Goal: Information Seeking & Learning: Understand process/instructions

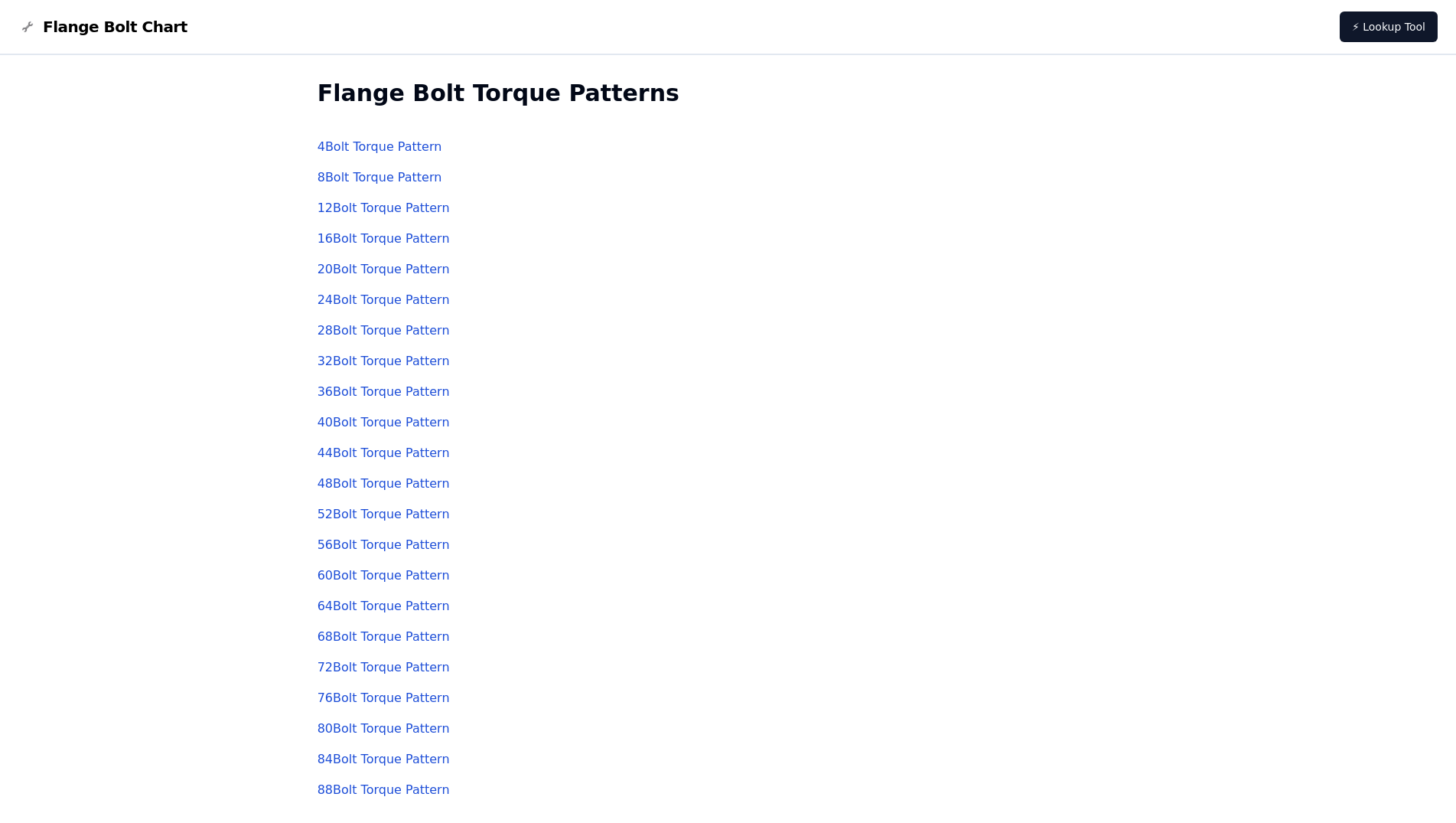
click at [369, 367] on link "32 Bolt Torque Pattern" at bounding box center [384, 361] width 133 height 15
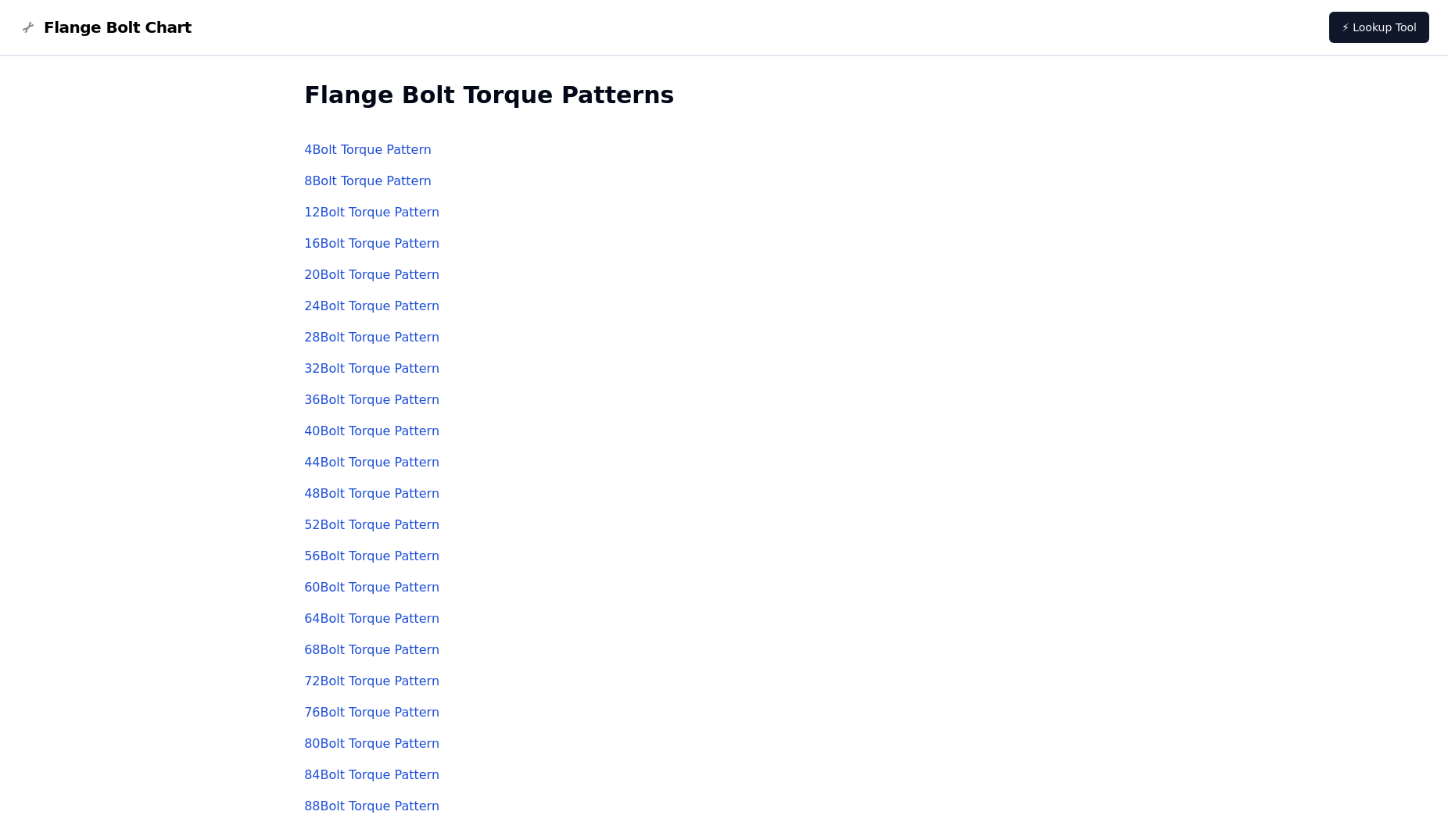
click at [341, 343] on link "28 Bolt Torque Pattern" at bounding box center [372, 337] width 136 height 15
click at [117, 26] on span "Flange Bolt Chart" at bounding box center [117, 26] width 148 height 22
drag, startPoint x: 604, startPoint y: 94, endPoint x: 301, endPoint y: 110, distance: 303.4
click at [304, 110] on div "Flange Bolt Torque Patterns 4 Bolt Torque Pattern 8 Bolt Torque Pattern 12 Bolt…" at bounding box center [724, 452] width 839 height 791
drag, startPoint x: 543, startPoint y: 384, endPoint x: 501, endPoint y: 383, distance: 42.0
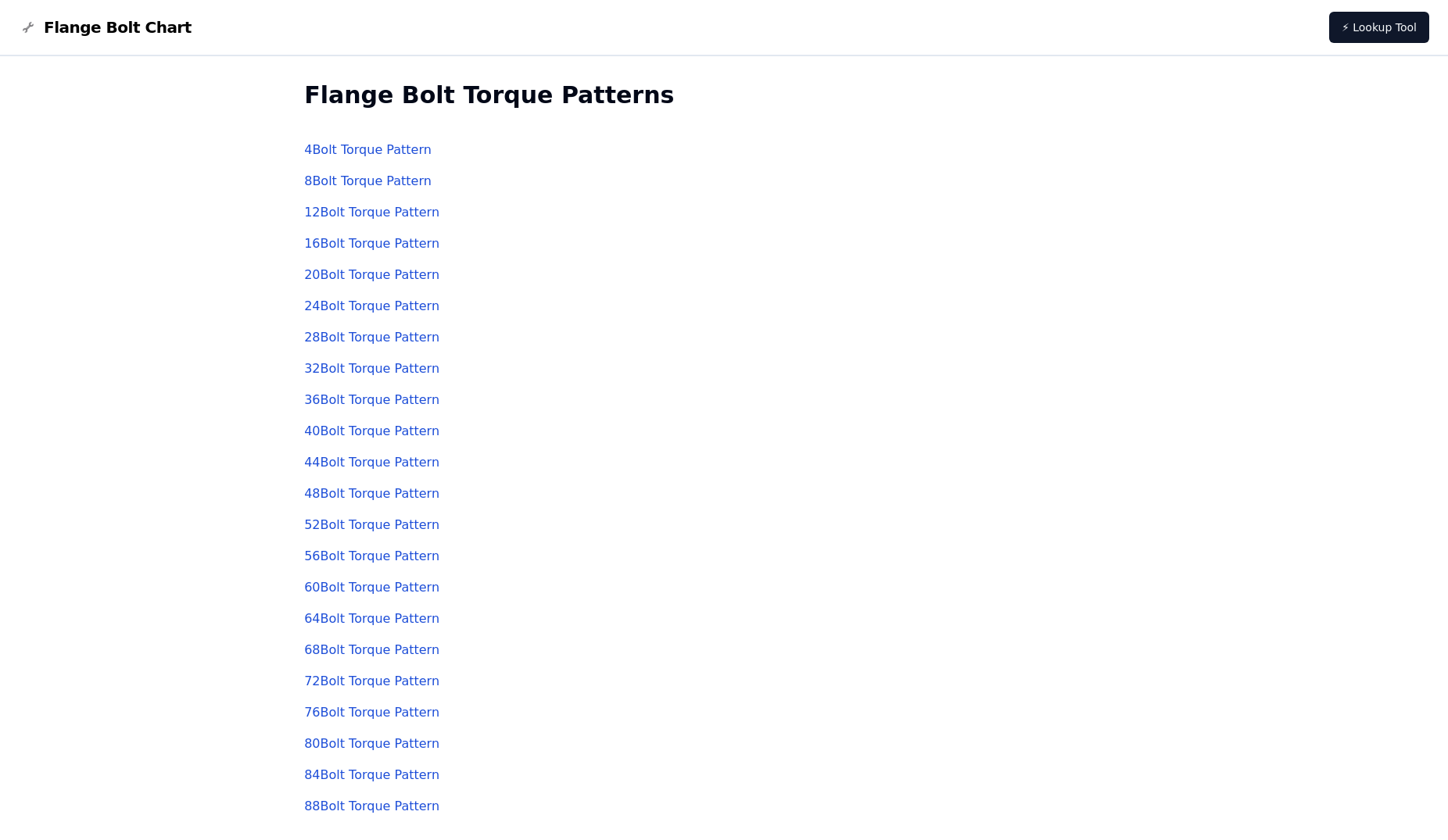
click at [534, 385] on div "36 Bolt Torque Pattern" at bounding box center [724, 399] width 839 height 31
drag, startPoint x: 480, startPoint y: 377, endPoint x: 297, endPoint y: 370, distance: 183.1
click at [304, 370] on div "Flange Bolt Torque Patterns 4 Bolt Torque Pattern 8 Bolt Torque Pattern 12 Bolt…" at bounding box center [724, 452] width 839 height 791
copy link "32 Bolt Torque Pattern"
click at [633, 467] on div "44 Bolt Torque Pattern" at bounding box center [724, 462] width 839 height 31
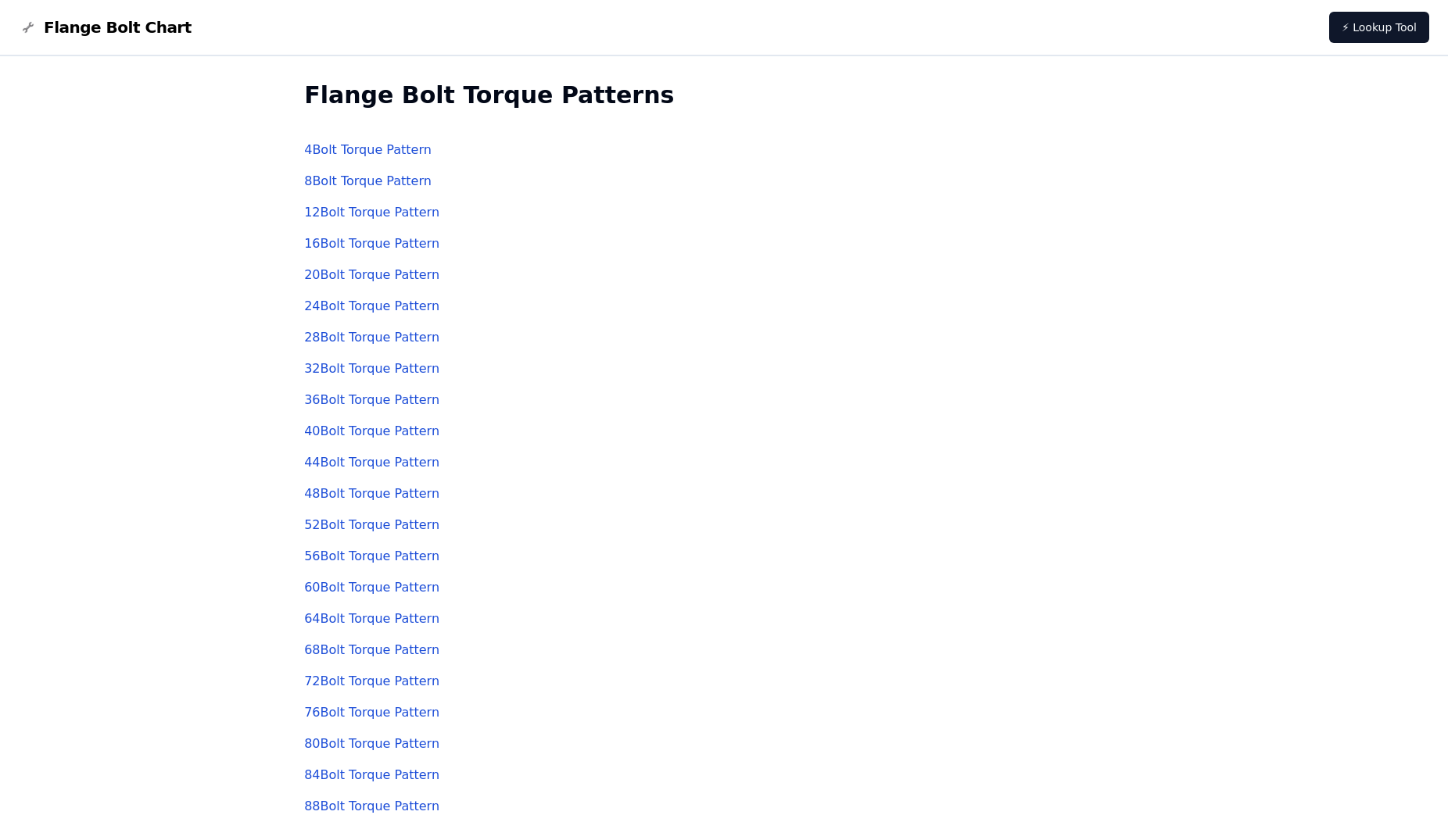
click at [350, 367] on link "32 Bolt Torque Pattern" at bounding box center [372, 368] width 136 height 15
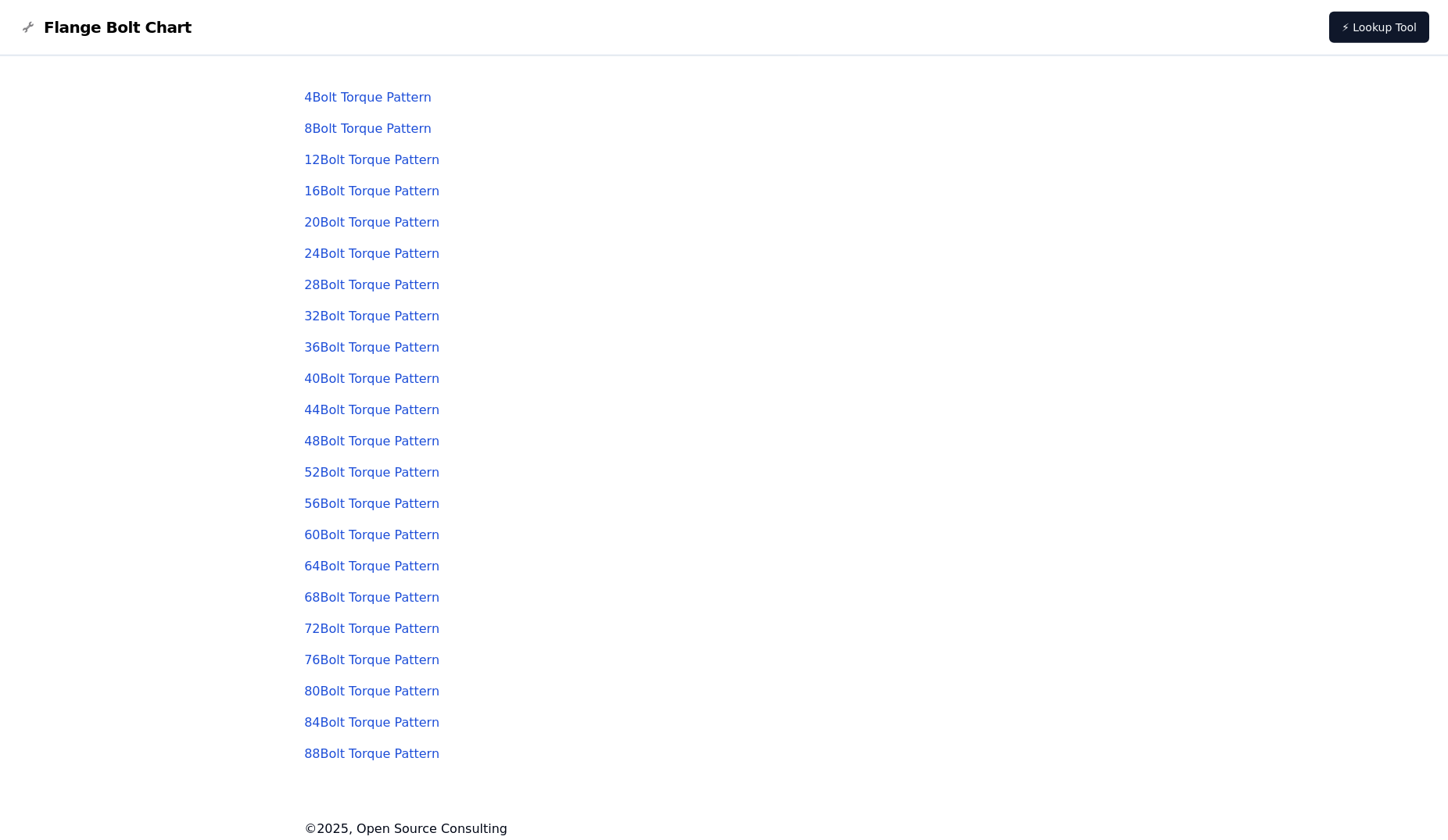
scroll to position [63, 0]
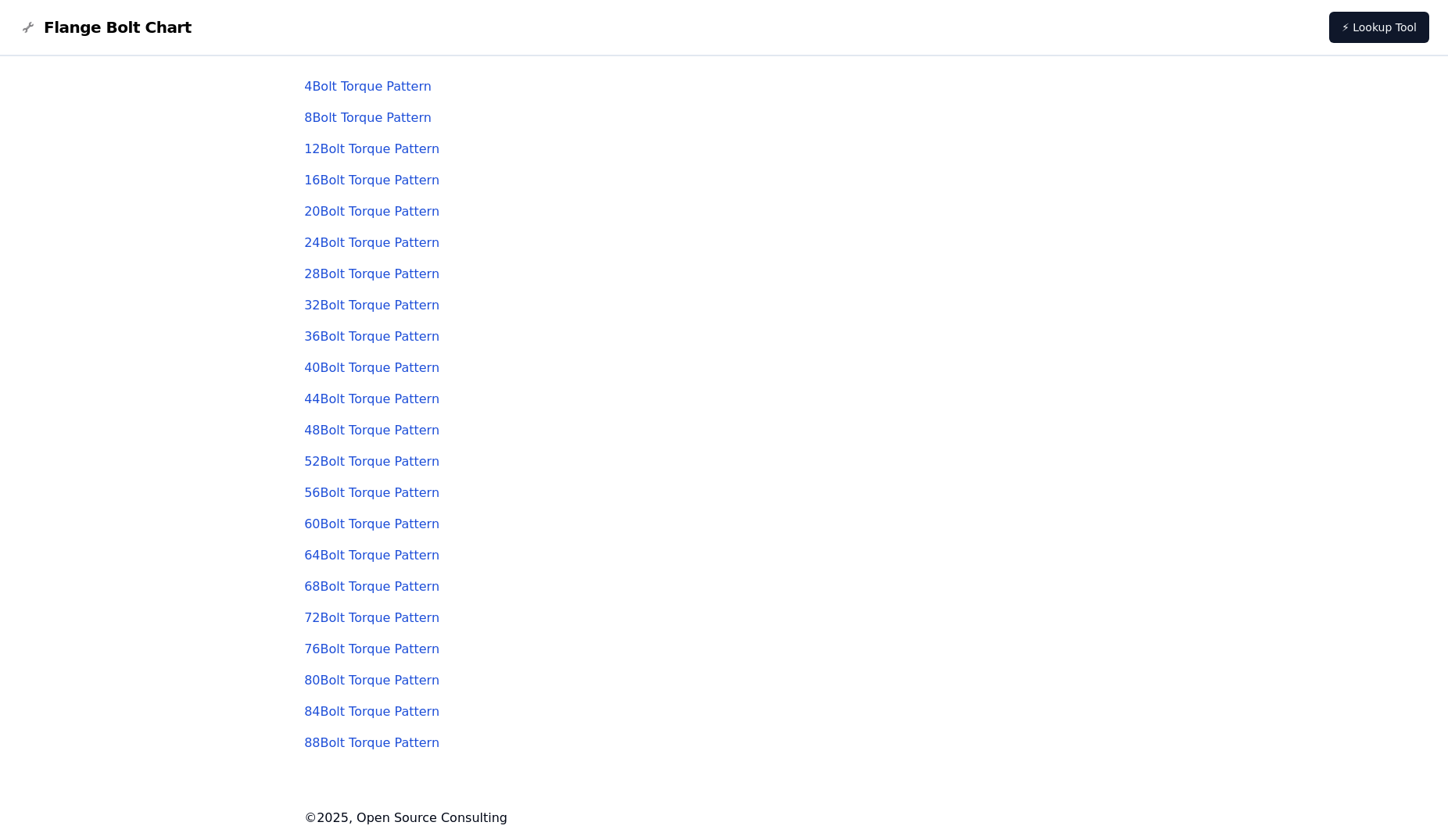
click at [339, 522] on link "60 Bolt Torque Pattern" at bounding box center [372, 525] width 136 height 15
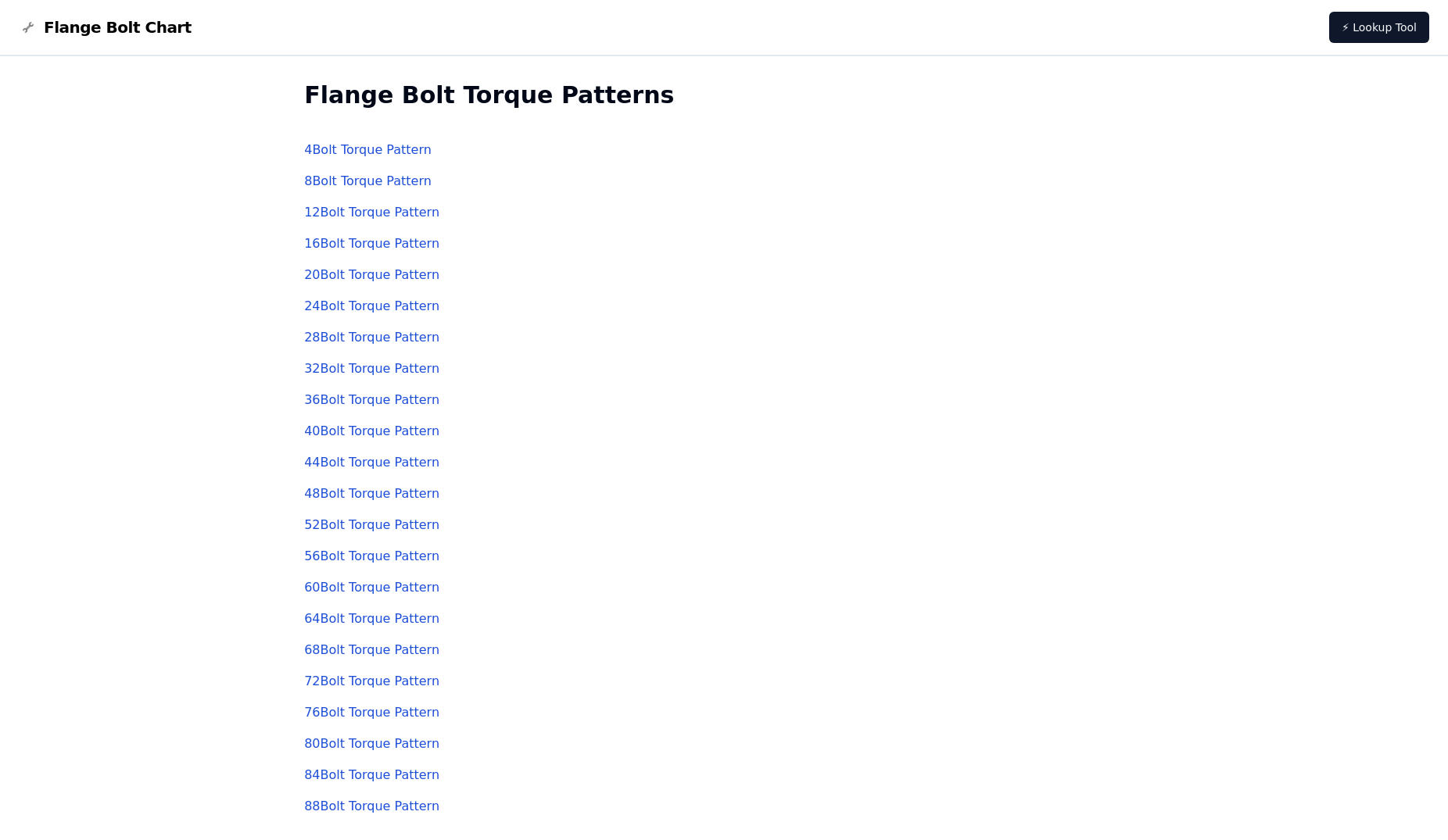
scroll to position [63, 0]
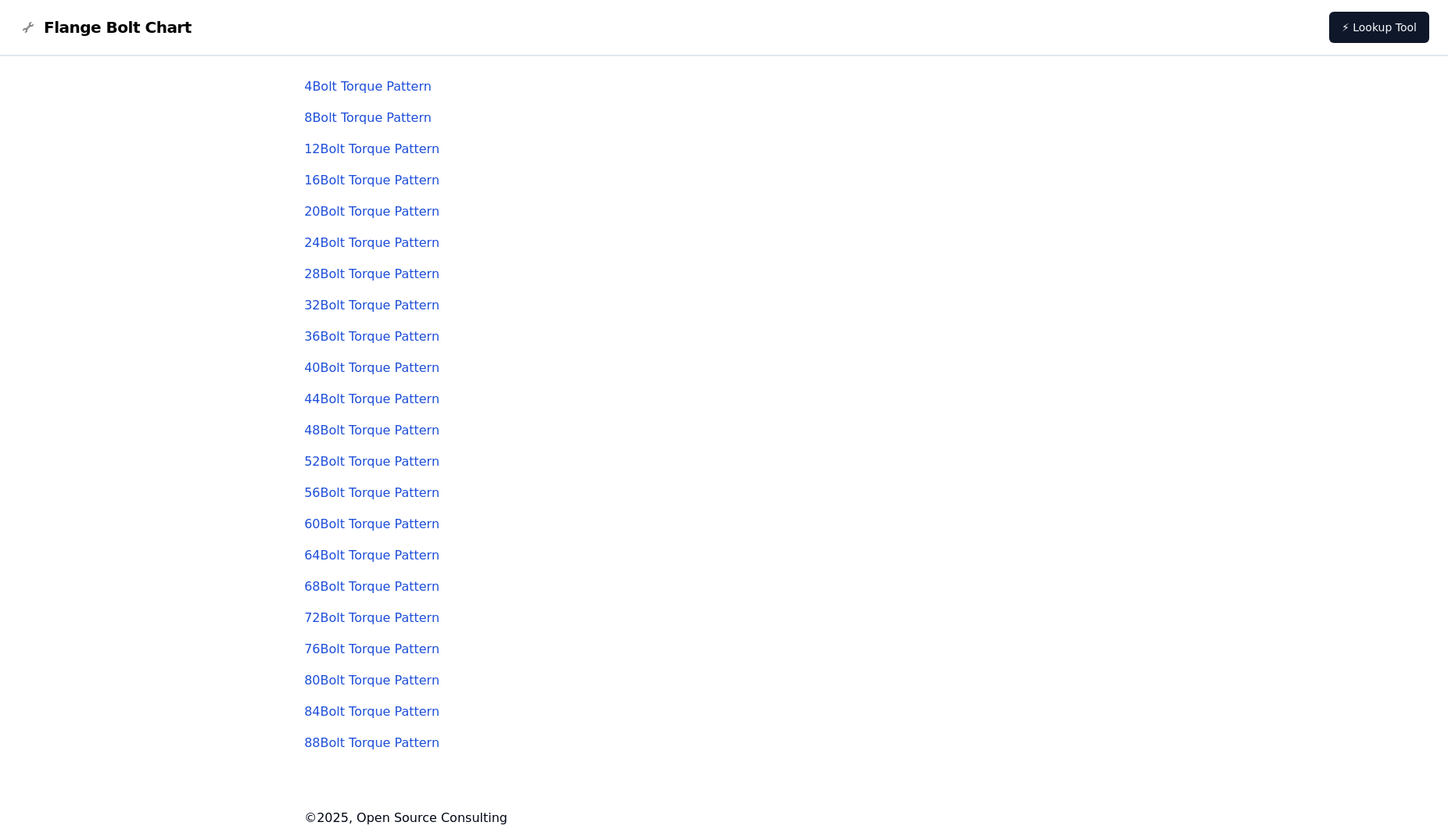
click at [334, 306] on link "32 Bolt Torque Pattern" at bounding box center [372, 305] width 136 height 15
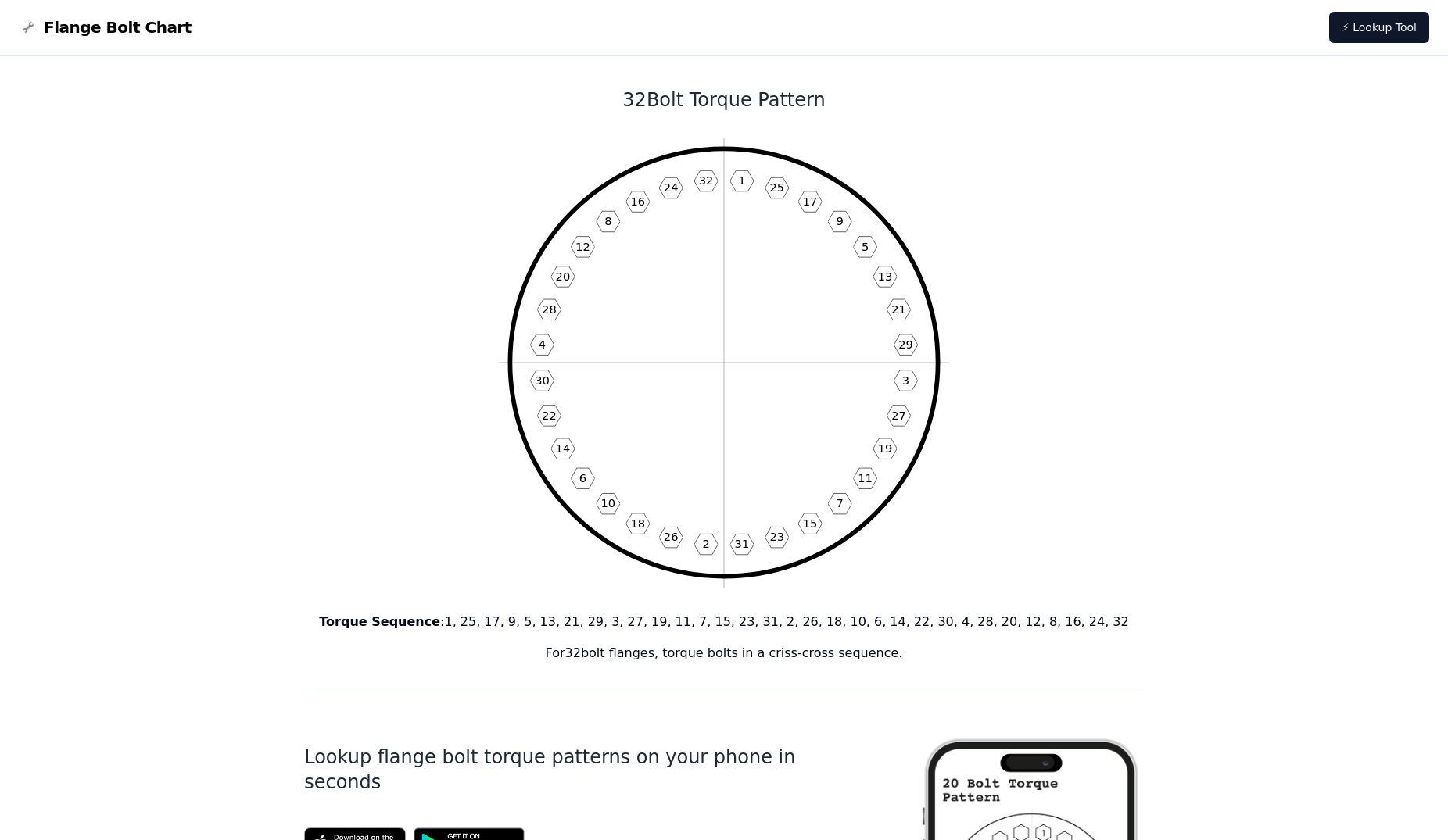
scroll to position [63, 0]
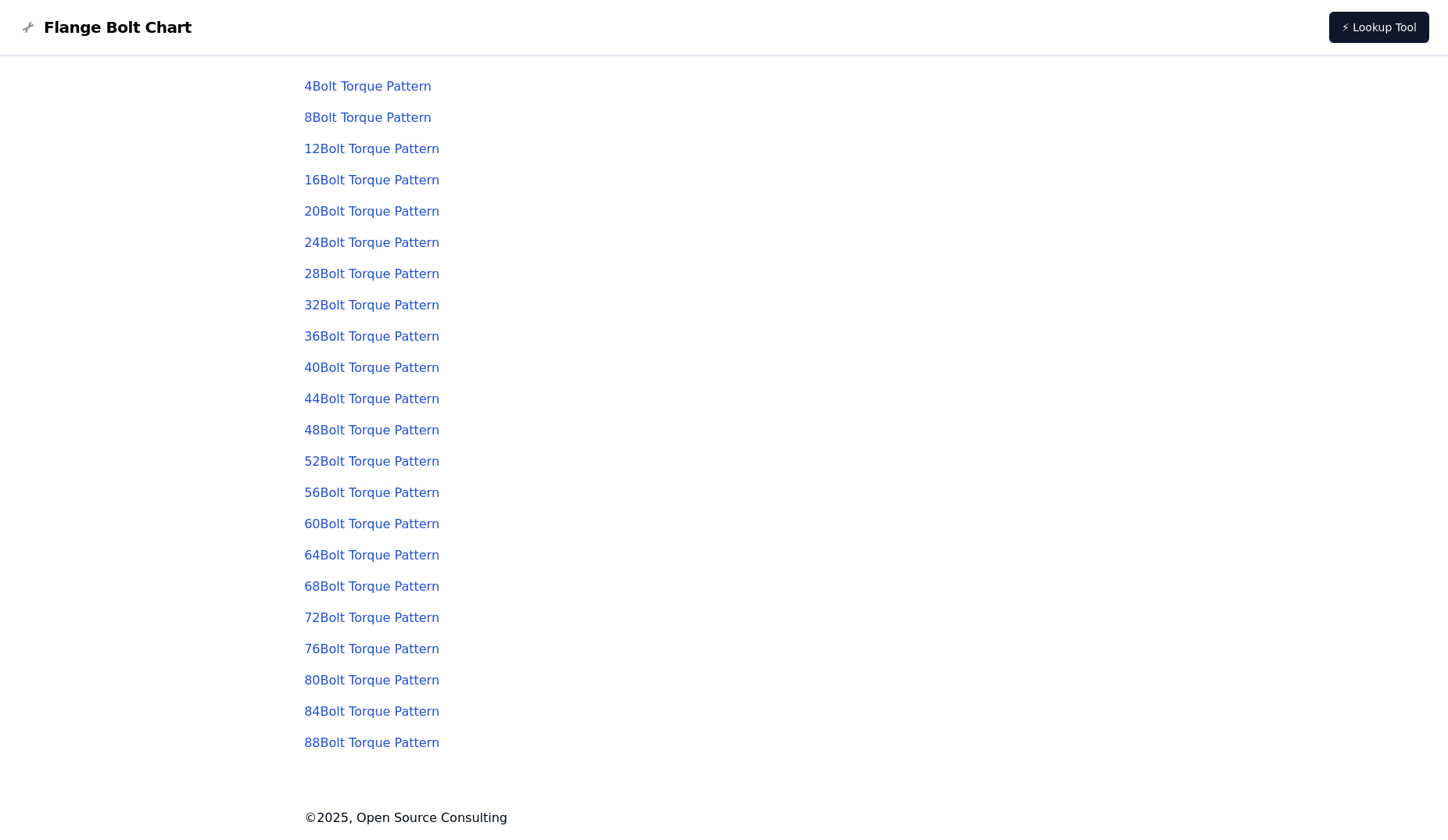
click at [331, 278] on link "28 Bolt Torque Pattern" at bounding box center [372, 274] width 136 height 15
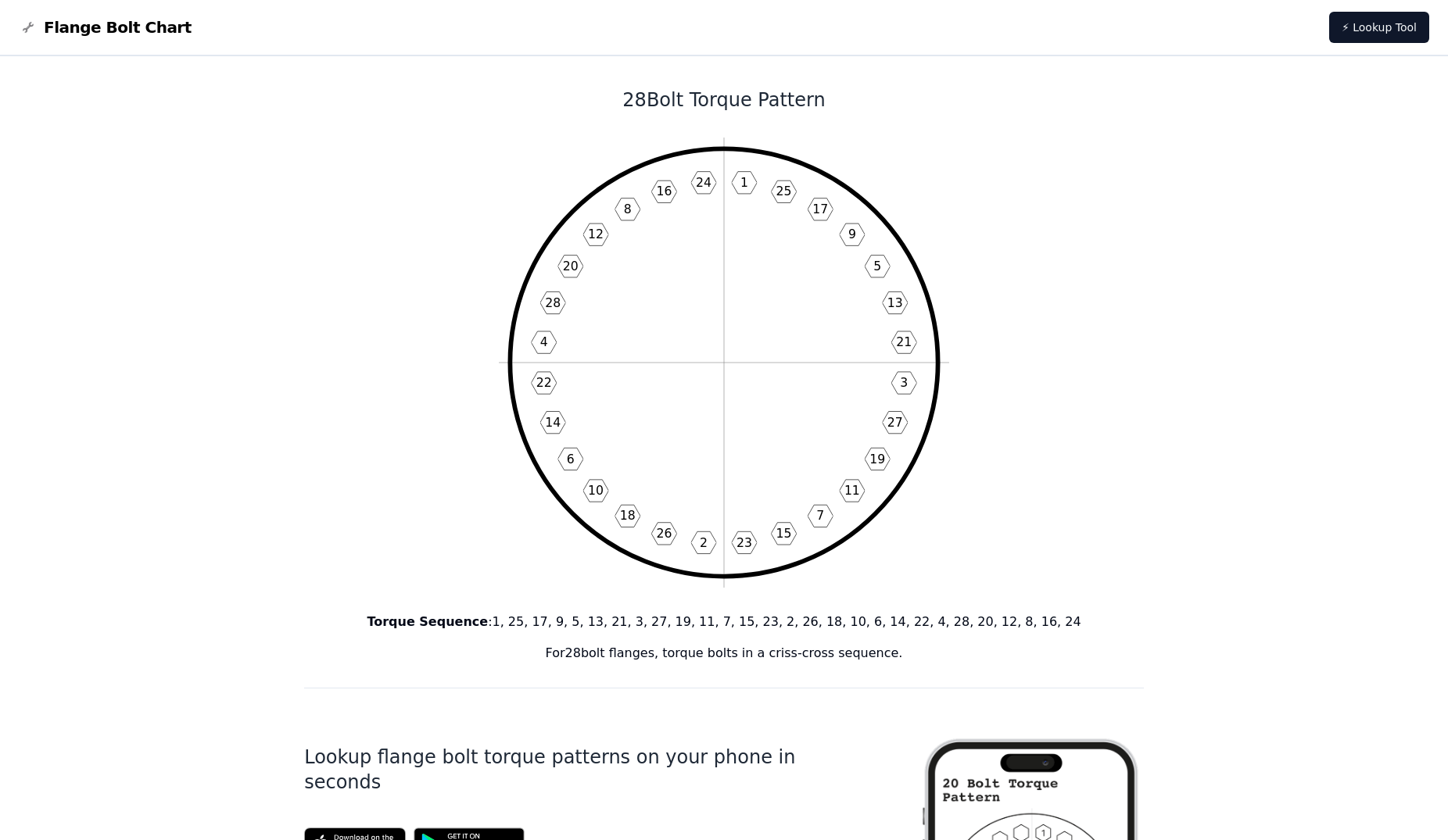
scroll to position [63, 0]
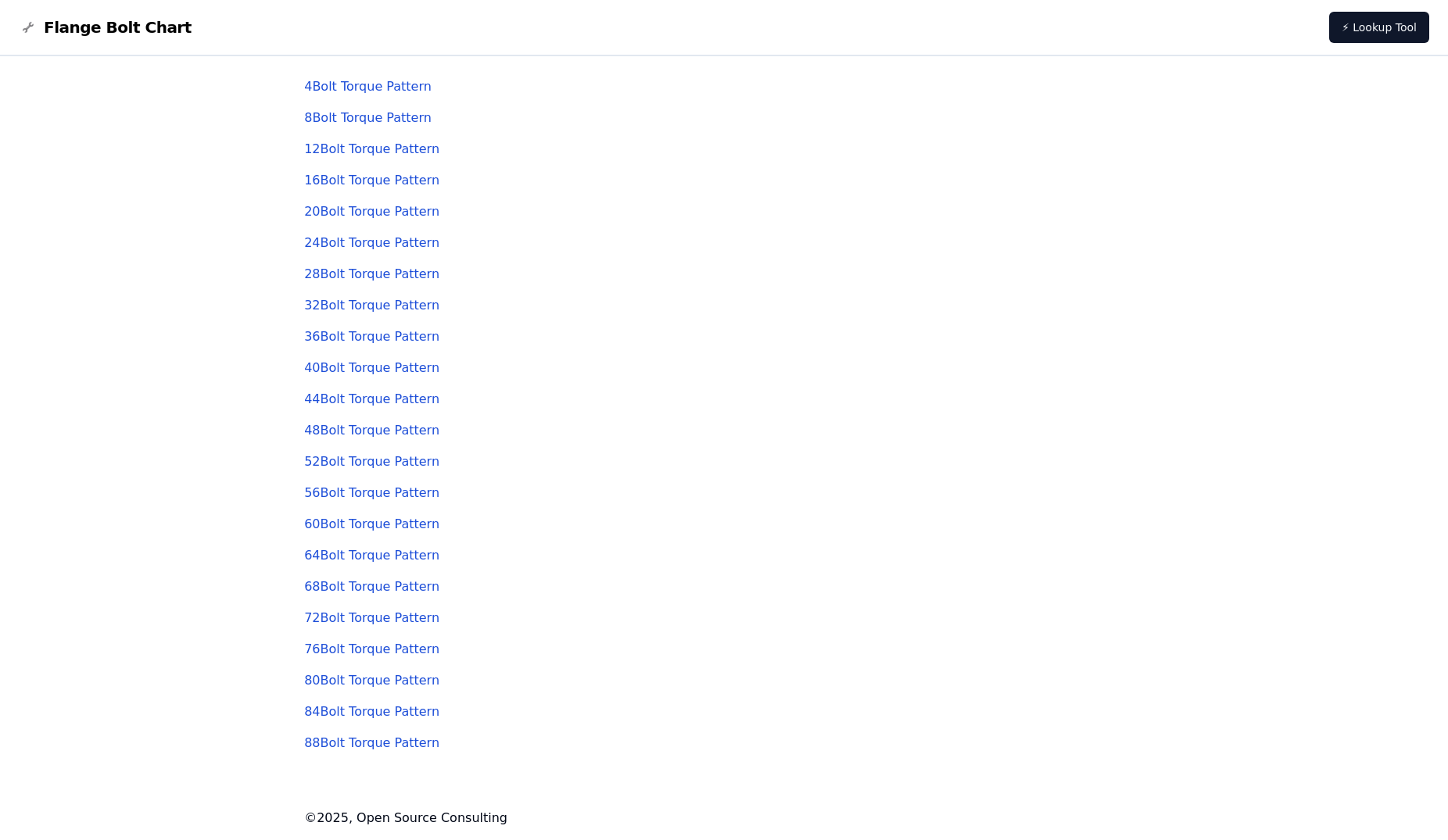
click at [357, 307] on link "32 Bolt Torque Pattern" at bounding box center [372, 305] width 136 height 15
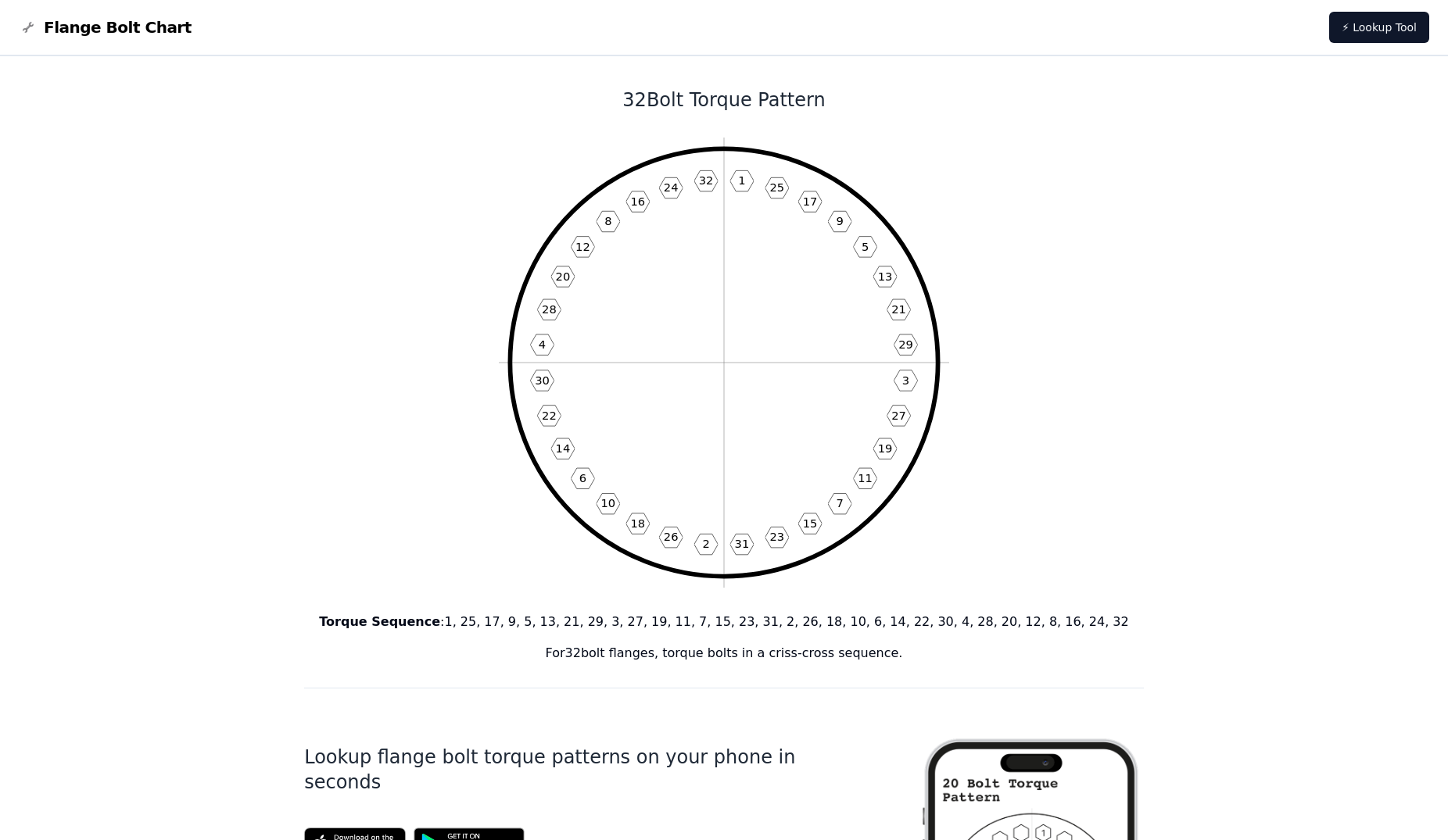
click at [522, 209] on icon "1 25 17 9 5 13 21 29 3 27 19 11 7 15 23 31 2 26 18 10 6 14 22 30 4 28 20 12 8 1…" at bounding box center [724, 363] width 450 height 450
click at [1082, 16] on nav "Flange Bolt Chart ⚡ Lookup Tool" at bounding box center [724, 28] width 1448 height 57
